Goal: Task Accomplishment & Management: Complete application form

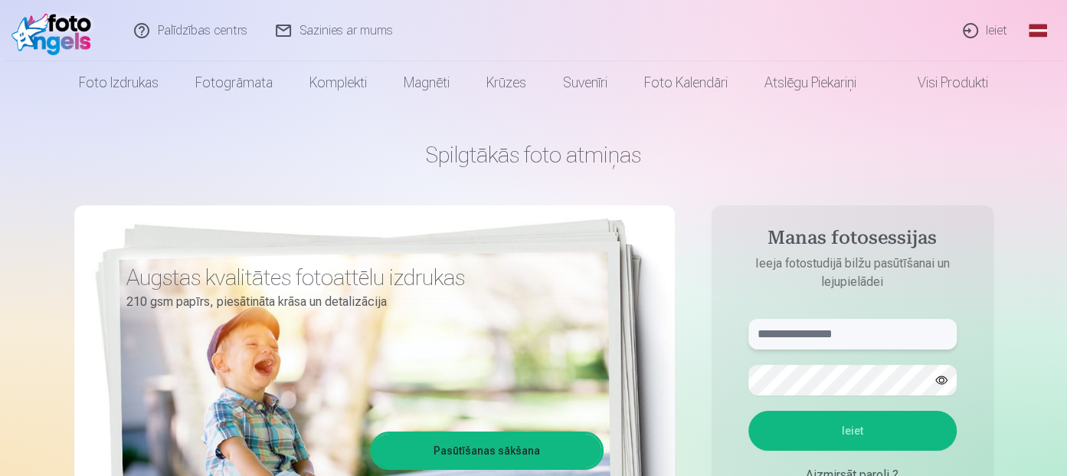
click at [800, 330] on input "text" at bounding box center [852, 334] width 208 height 31
type input "**********"
click at [945, 375] on button "button" at bounding box center [941, 379] width 29 height 29
click at [784, 433] on button "Ieiet" at bounding box center [852, 430] width 208 height 40
